Goal: Transaction & Acquisition: Subscribe to service/newsletter

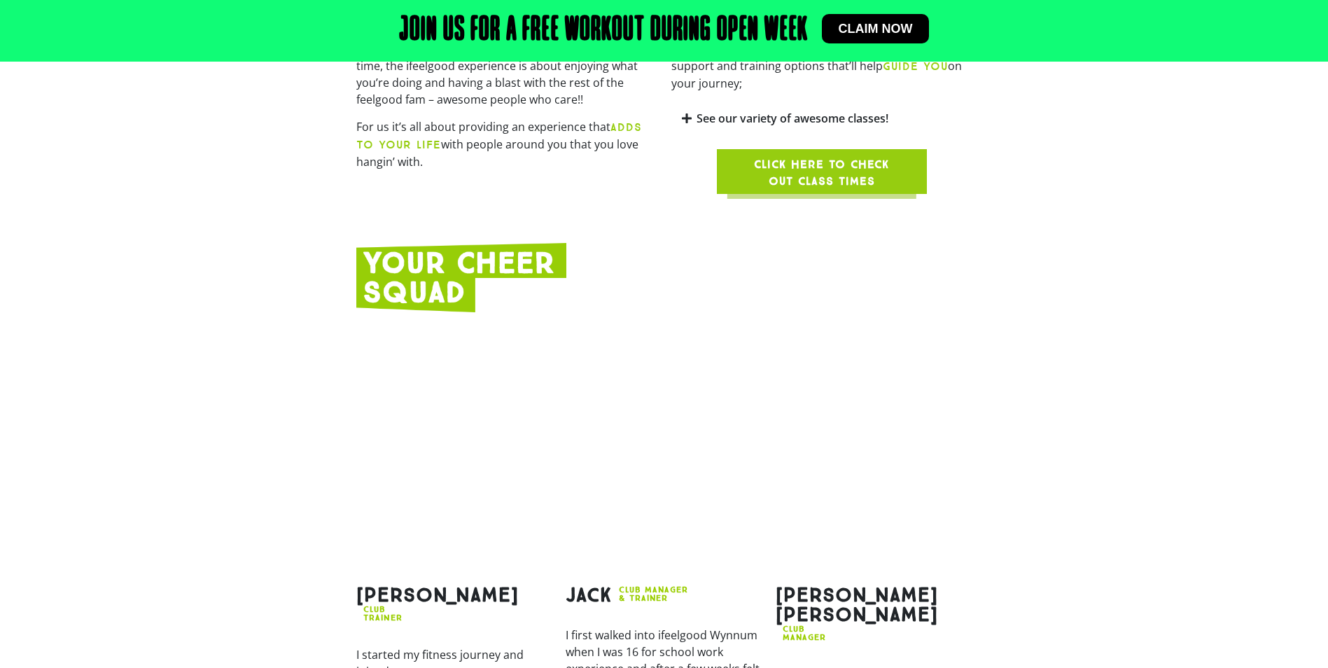
scroll to position [1289, 0]
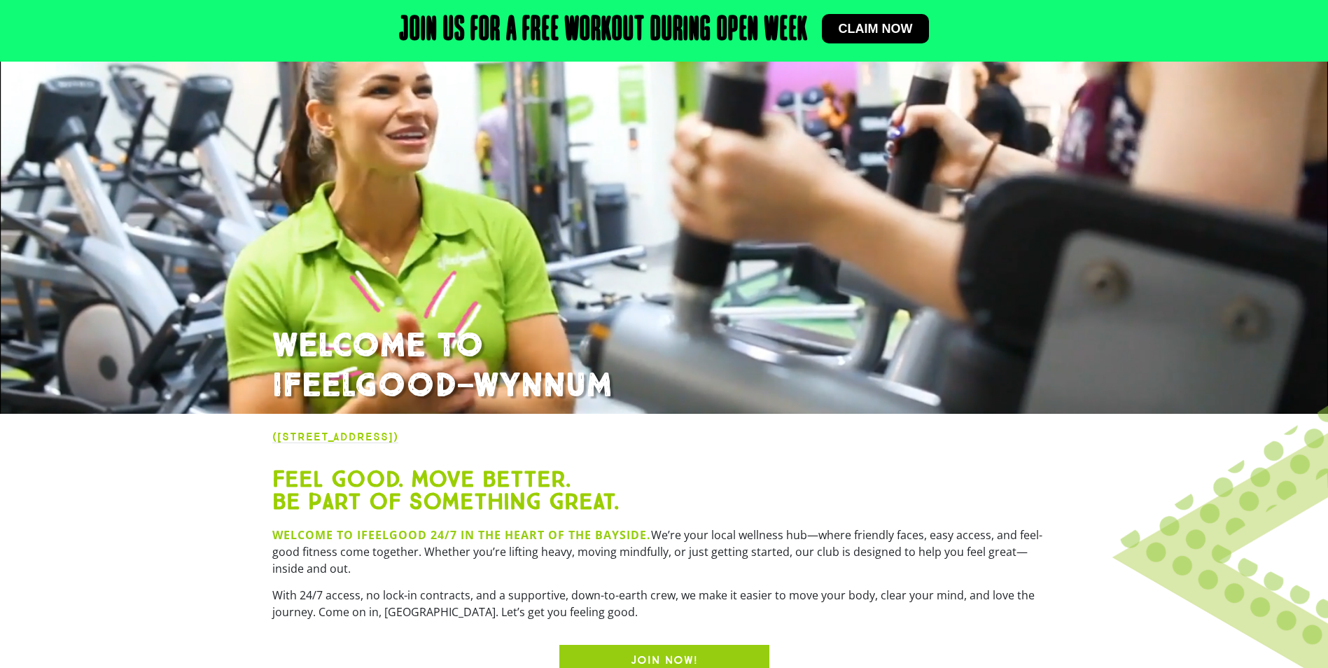
scroll to position [140, 0]
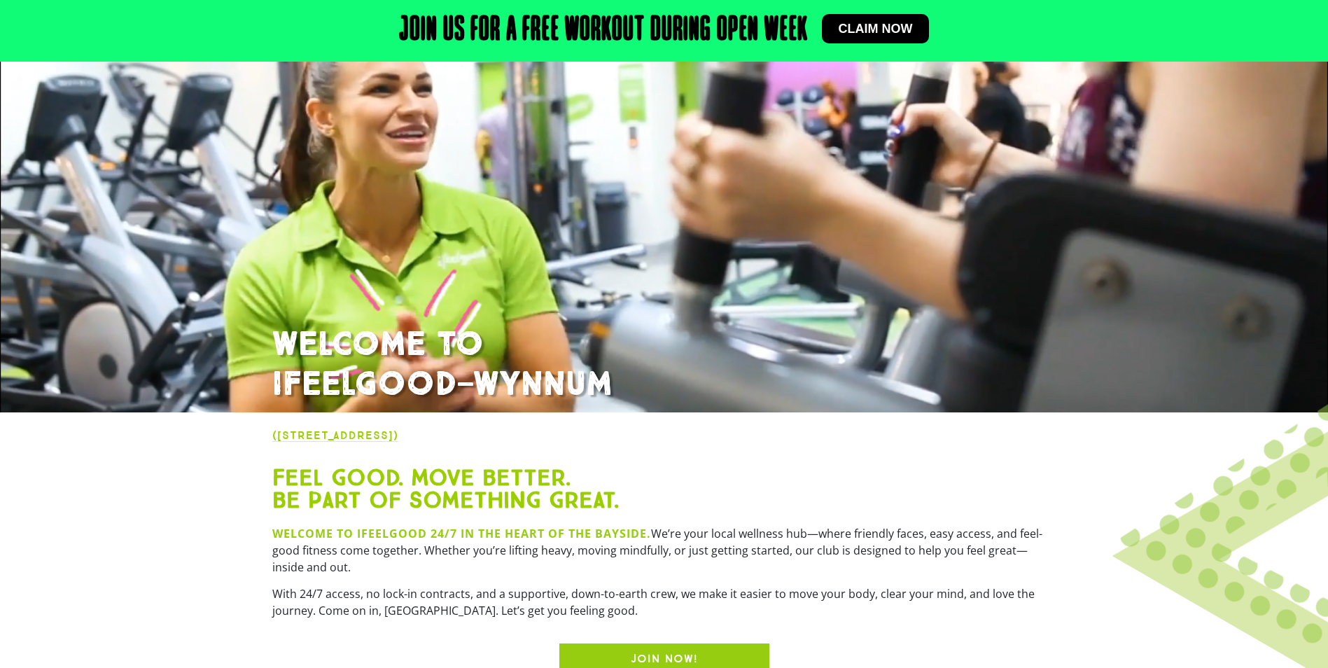
click at [1228, 468] on img at bounding box center [1308, 518] width 465 height 473
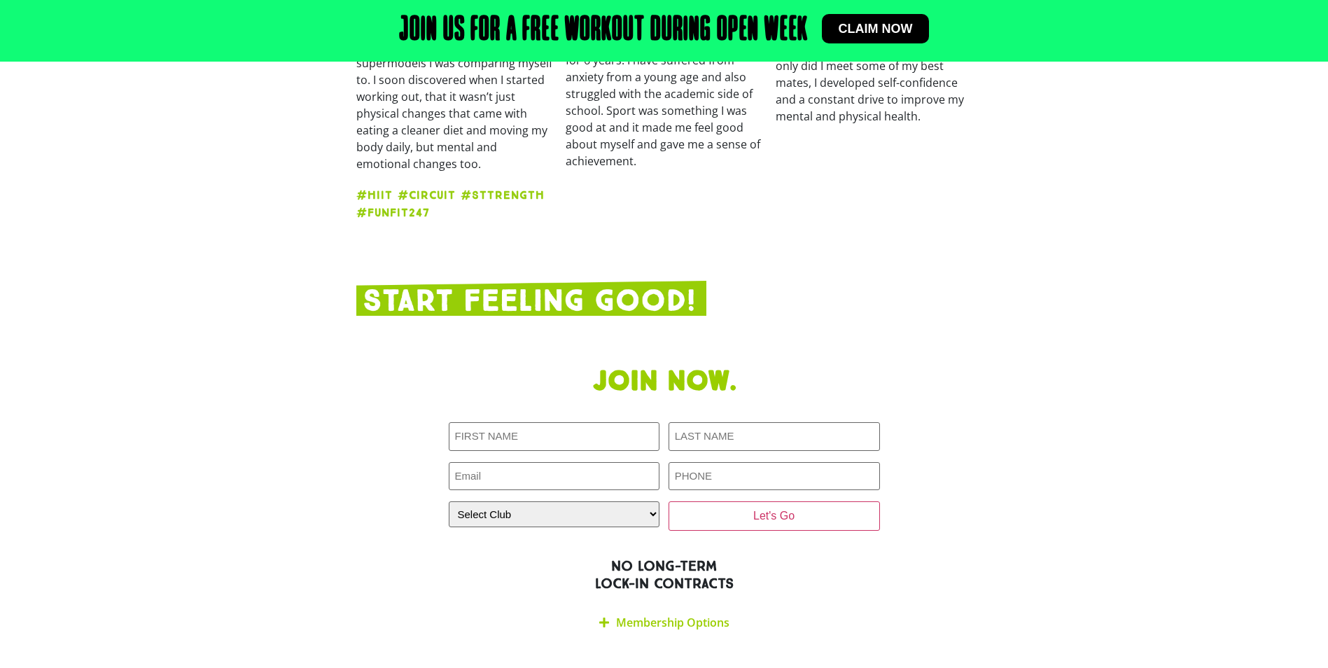
scroll to position [2171, 0]
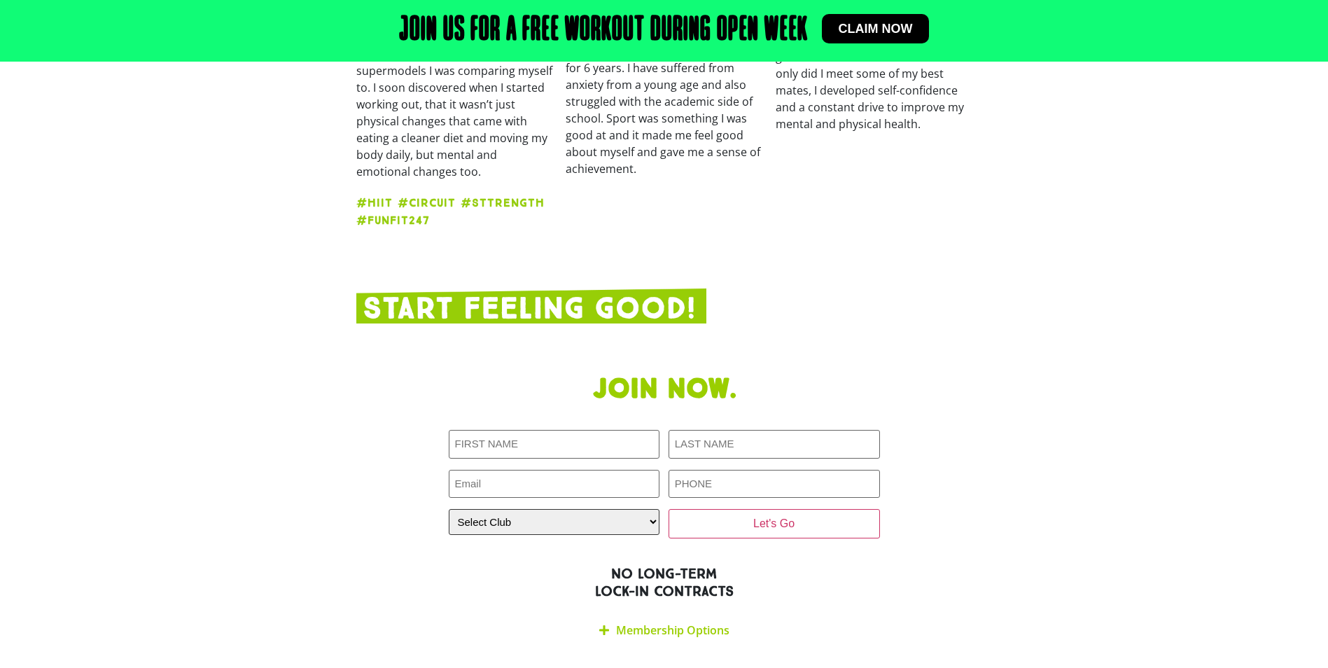
drag, startPoint x: 565, startPoint y: 458, endPoint x: 555, endPoint y: 457, distance: 9.8
click at [565, 509] on select "Select Club [GEOGRAPHIC_DATA] [GEOGRAPHIC_DATA] [GEOGRAPHIC_DATA] [GEOGRAPHIC_D…" at bounding box center [554, 522] width 211 height 26
select select "Wynnum"
click at [449, 509] on select "Select Club [GEOGRAPHIC_DATA] [GEOGRAPHIC_DATA] [GEOGRAPHIC_DATA] [GEOGRAPHIC_D…" at bounding box center [554, 522] width 211 height 26
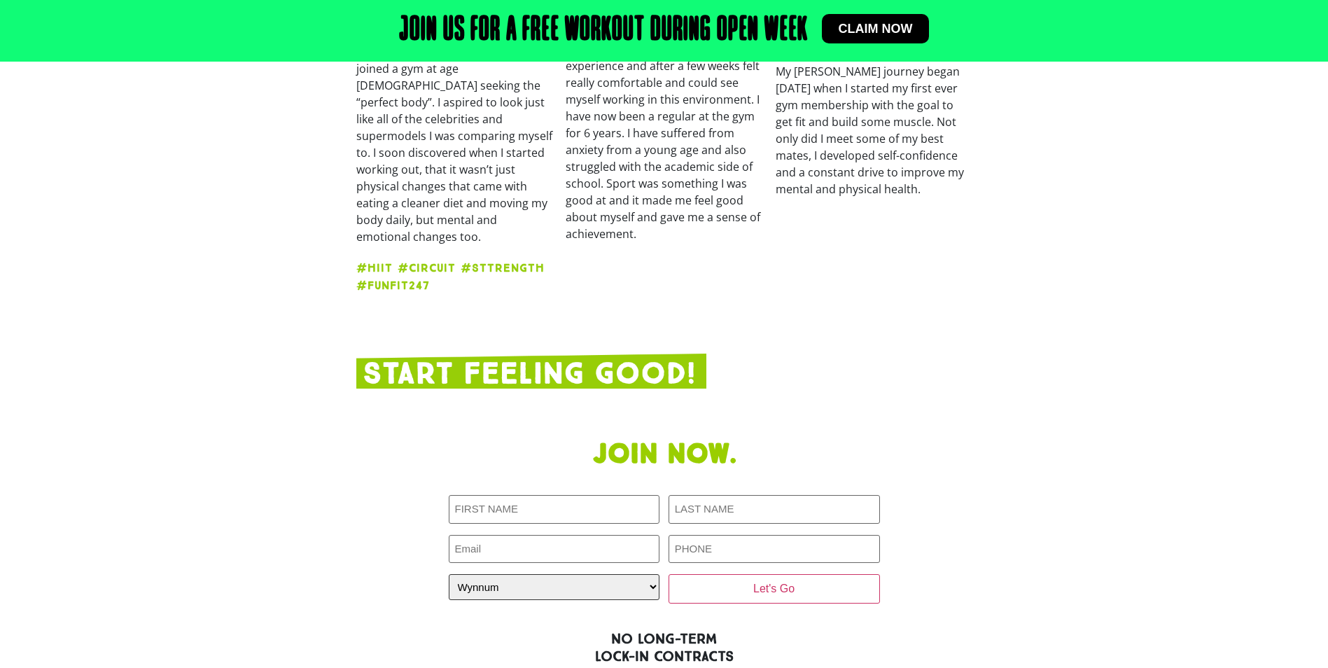
scroll to position [2101, 0]
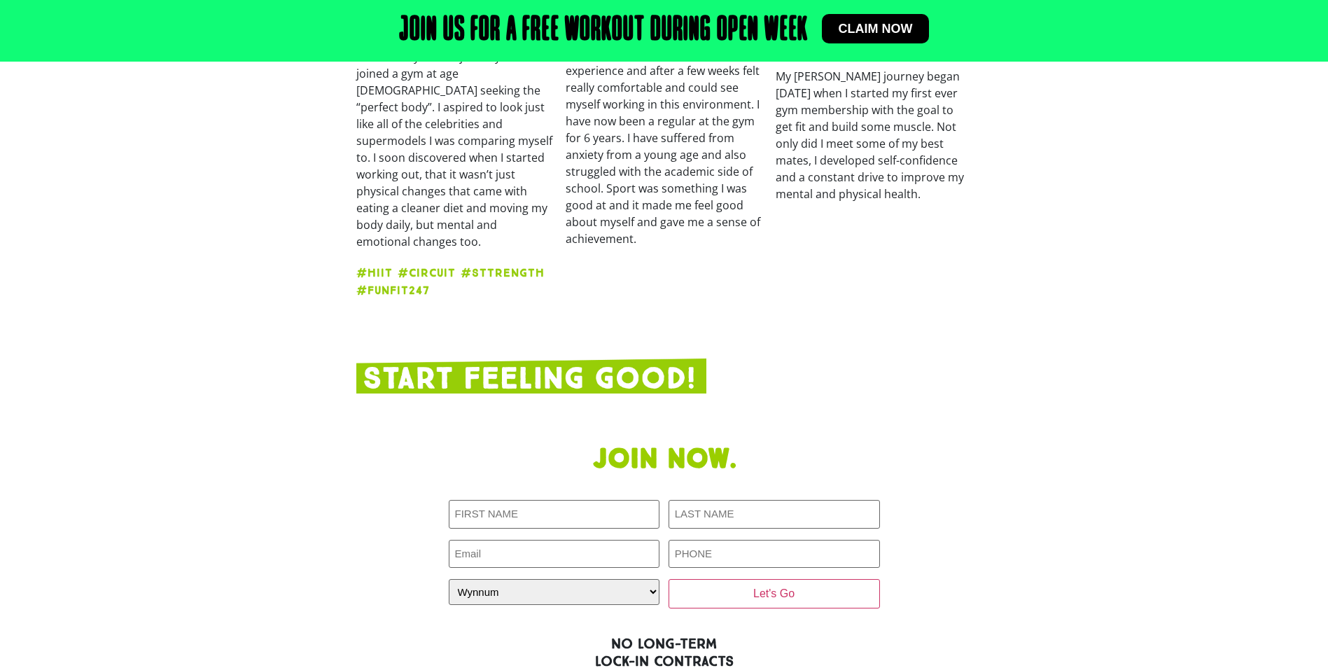
click at [712, 66] on p "I first walked into ifeelgood Wynnum when I was 16 for school work experience a…" at bounding box center [664, 138] width 196 height 218
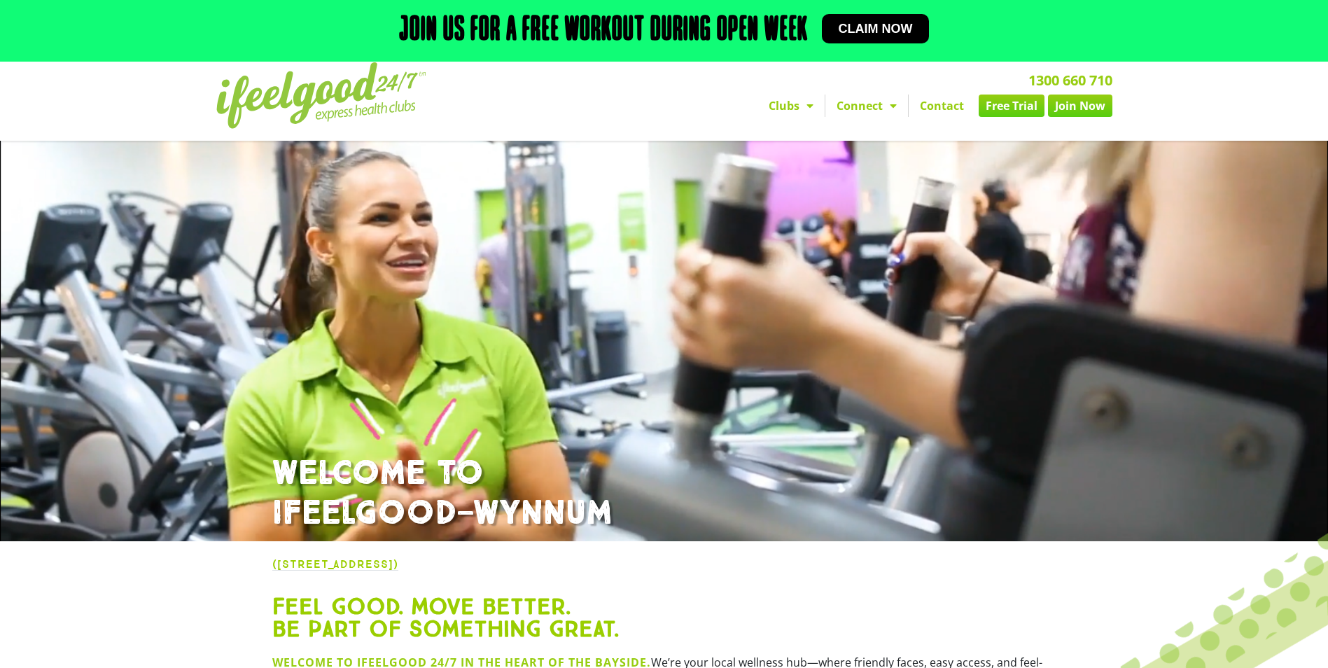
scroll to position [0, 0]
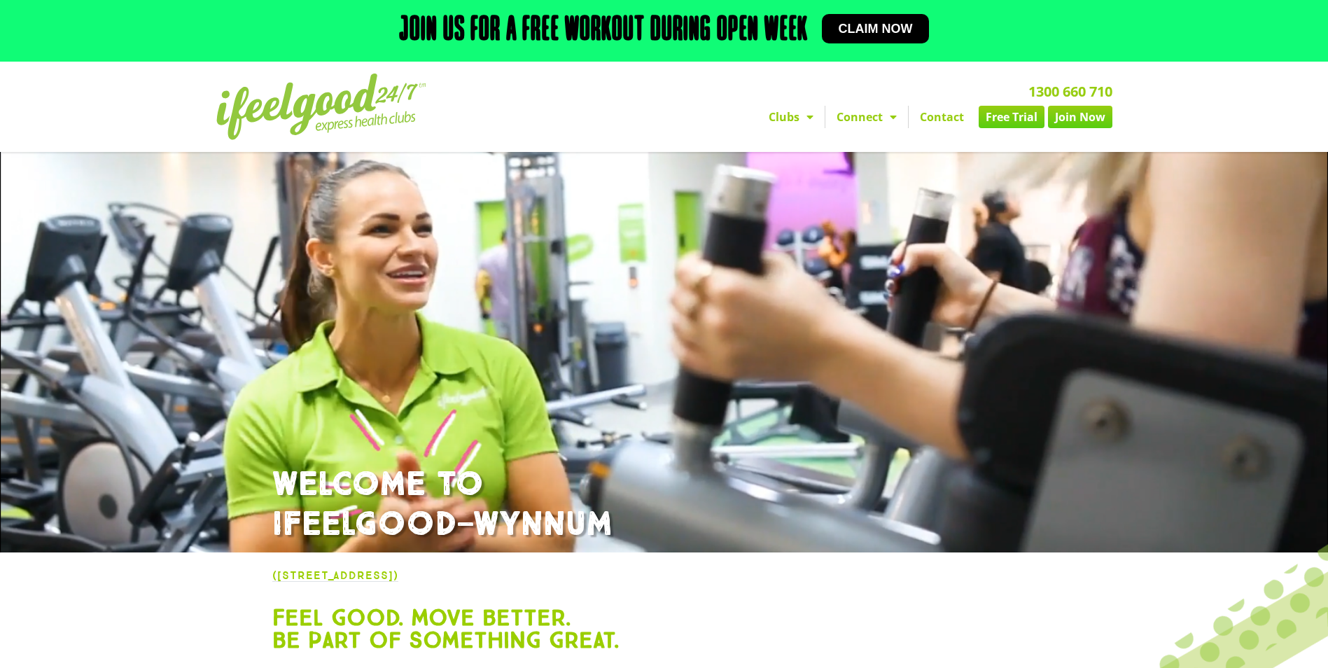
click at [1020, 120] on link "Free Trial" at bounding box center [1012, 117] width 66 height 22
